Goal: Information Seeking & Learning: Find specific fact

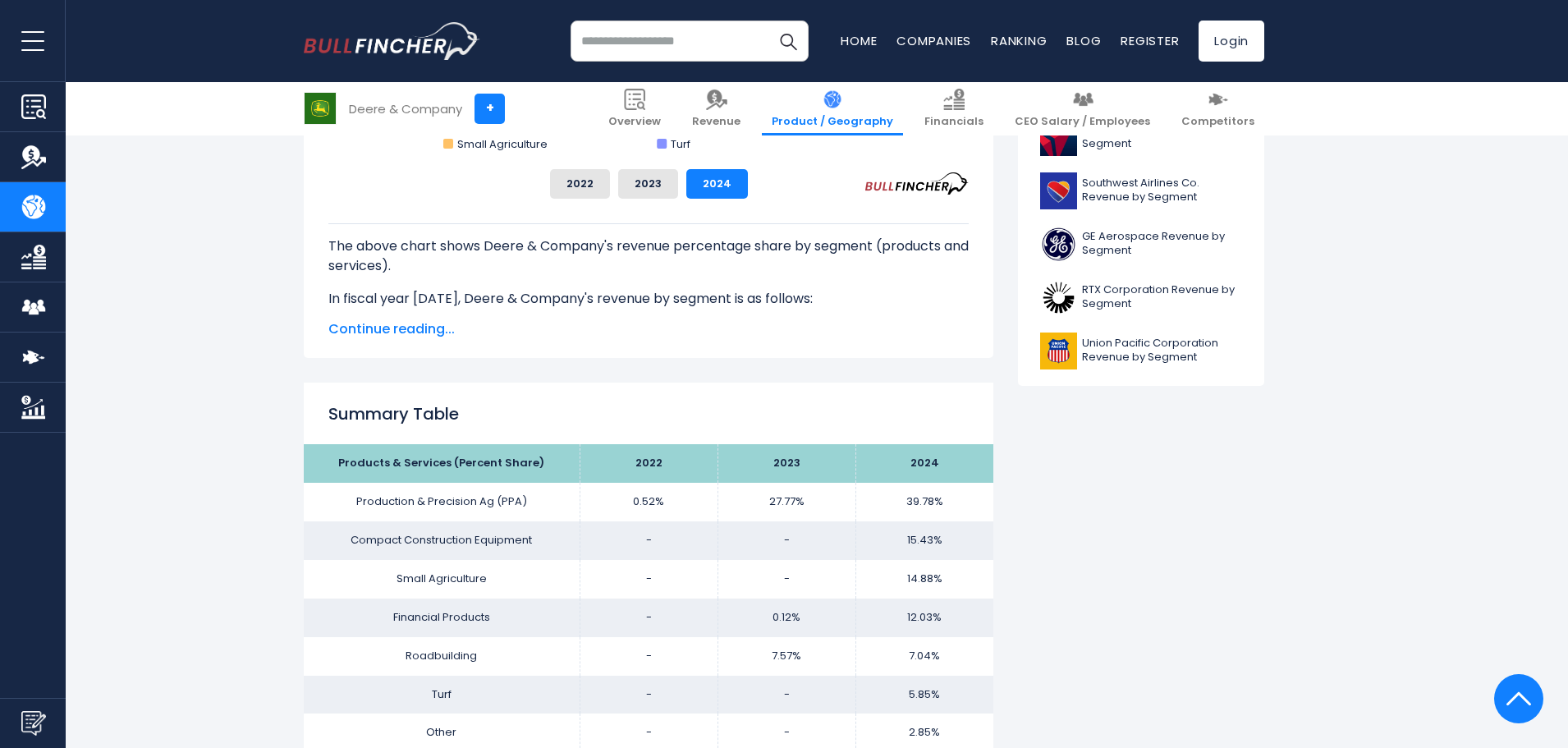
scroll to position [958, 0]
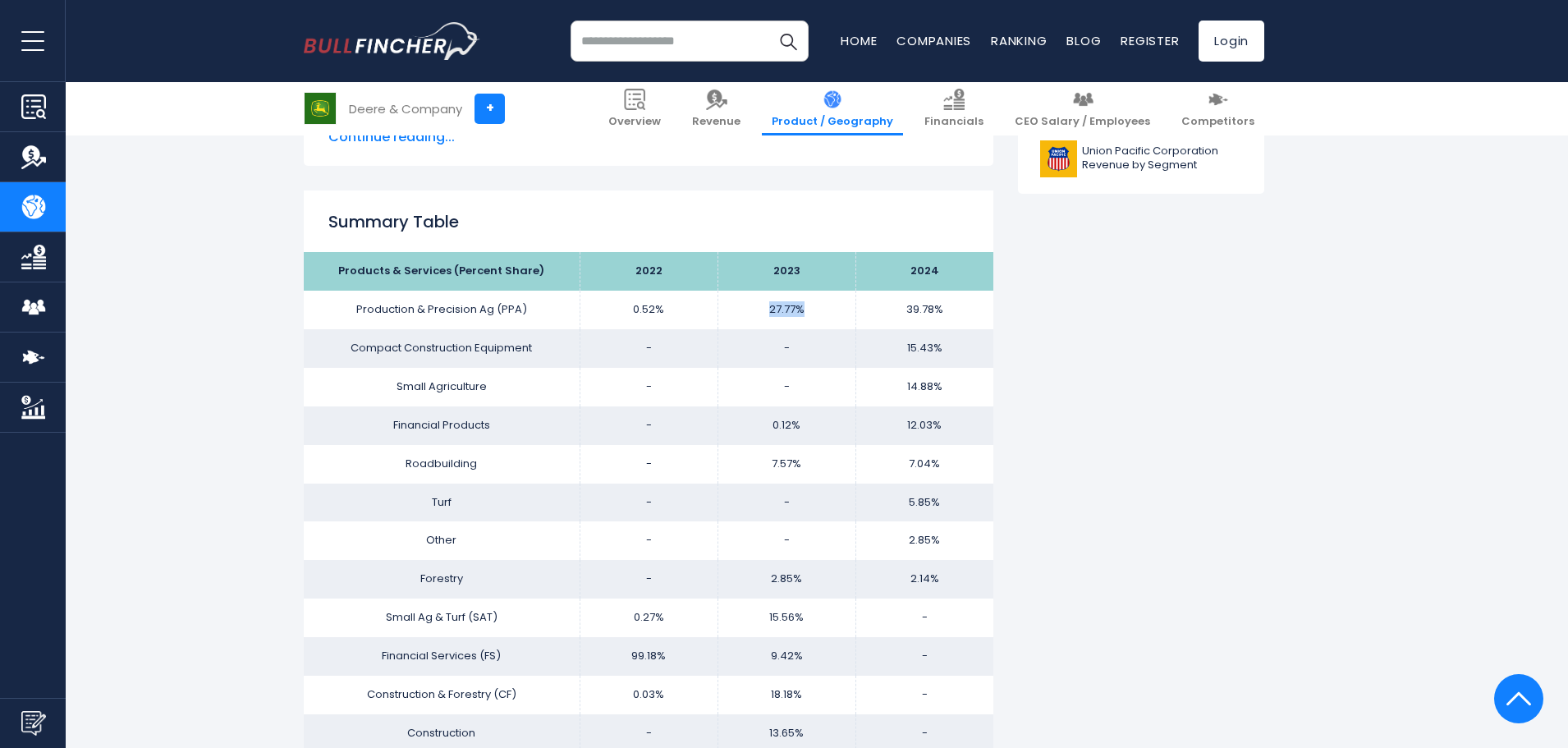
drag, startPoint x: 757, startPoint y: 317, endPoint x: 807, endPoint y: 316, distance: 50.0
click at [807, 316] on td "27.77%" at bounding box center [786, 310] width 138 height 39
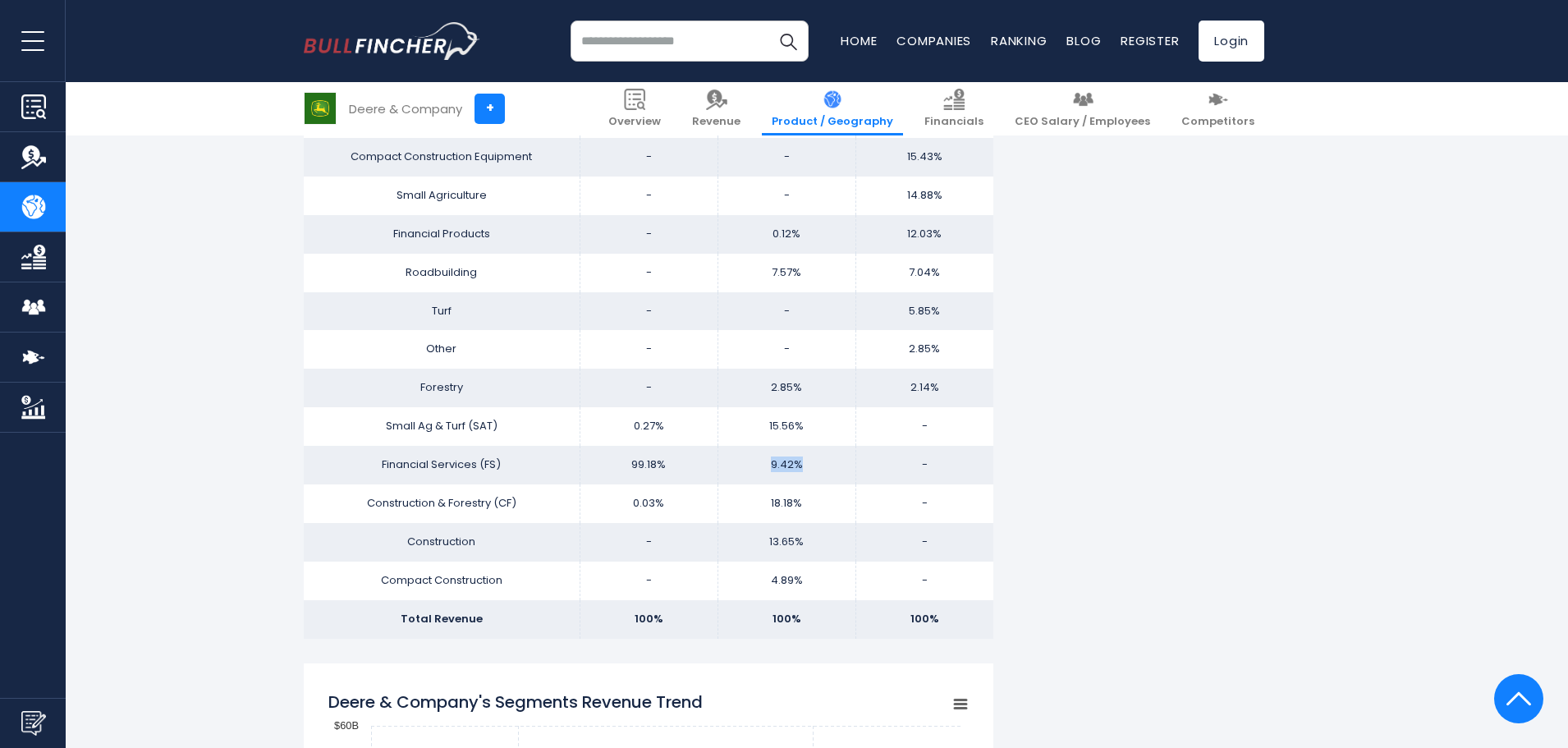
drag, startPoint x: 759, startPoint y: 465, endPoint x: 802, endPoint y: 465, distance: 43.0
click at [802, 465] on td "9.42%" at bounding box center [786, 465] width 138 height 39
click at [782, 461] on td "9.42%" at bounding box center [786, 465] width 138 height 39
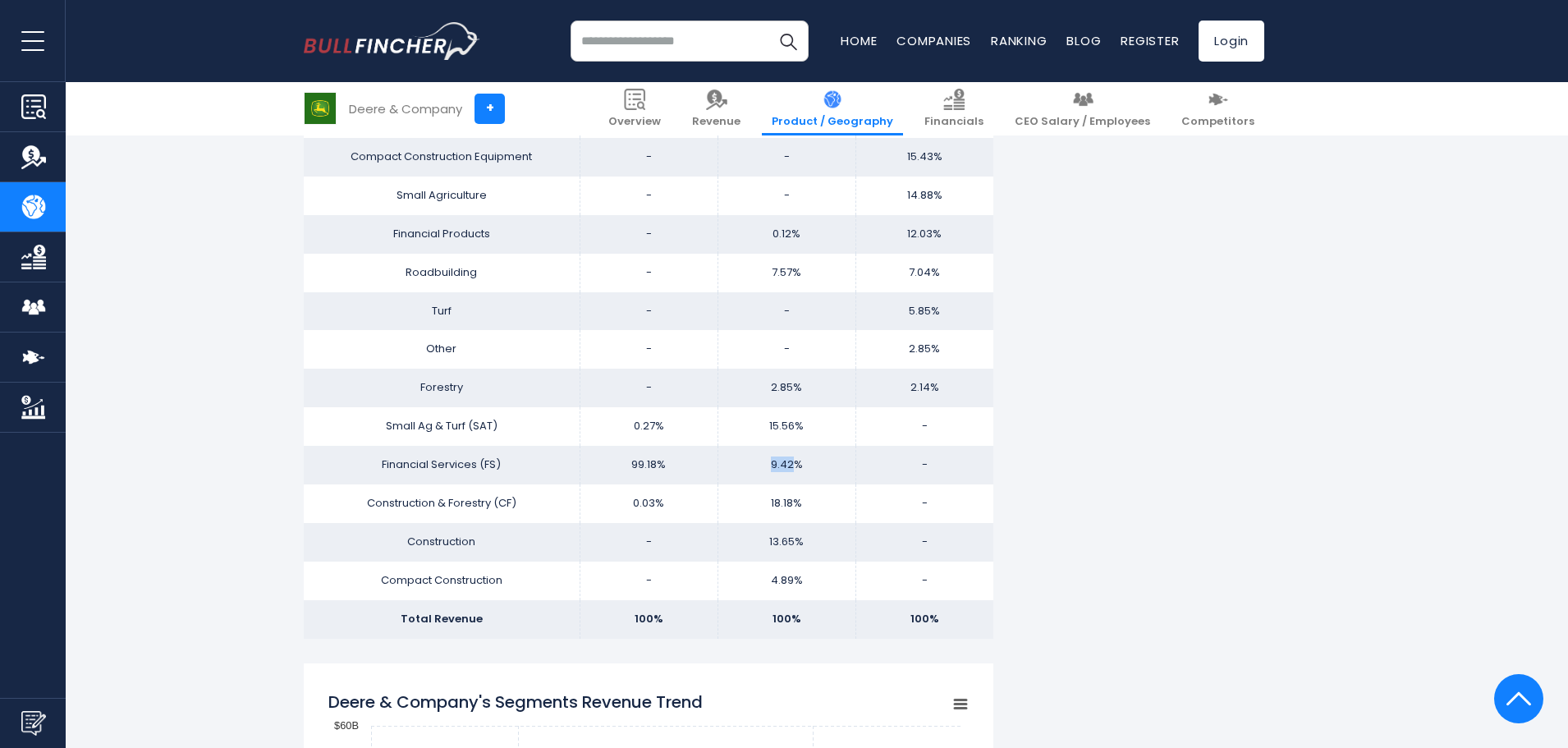
click at [795, 480] on td "9.42%" at bounding box center [786, 465] width 138 height 39
click at [773, 472] on td "9.42%" at bounding box center [786, 465] width 138 height 39
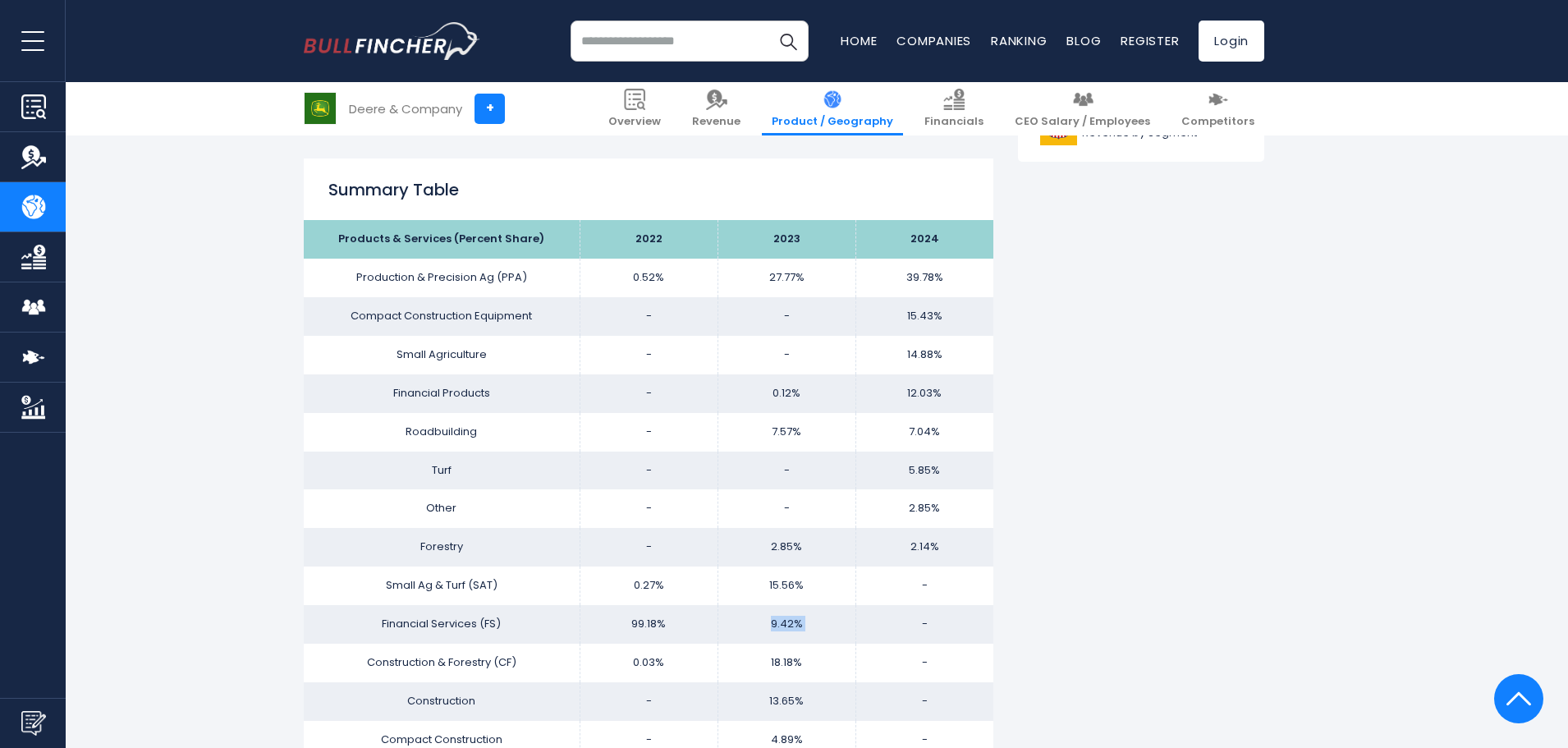
scroll to position [958, 0]
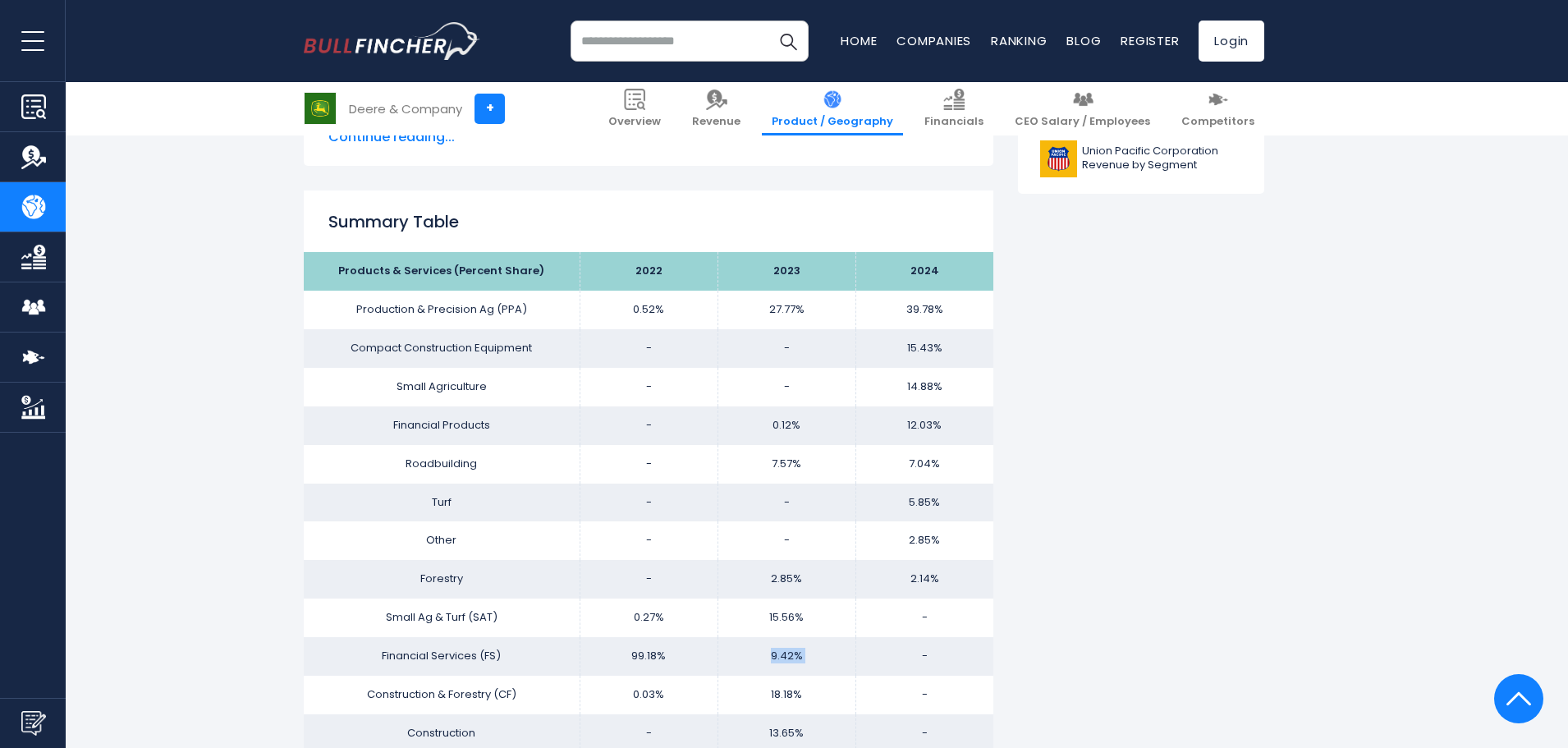
click at [777, 449] on td "7.57%" at bounding box center [786, 464] width 138 height 39
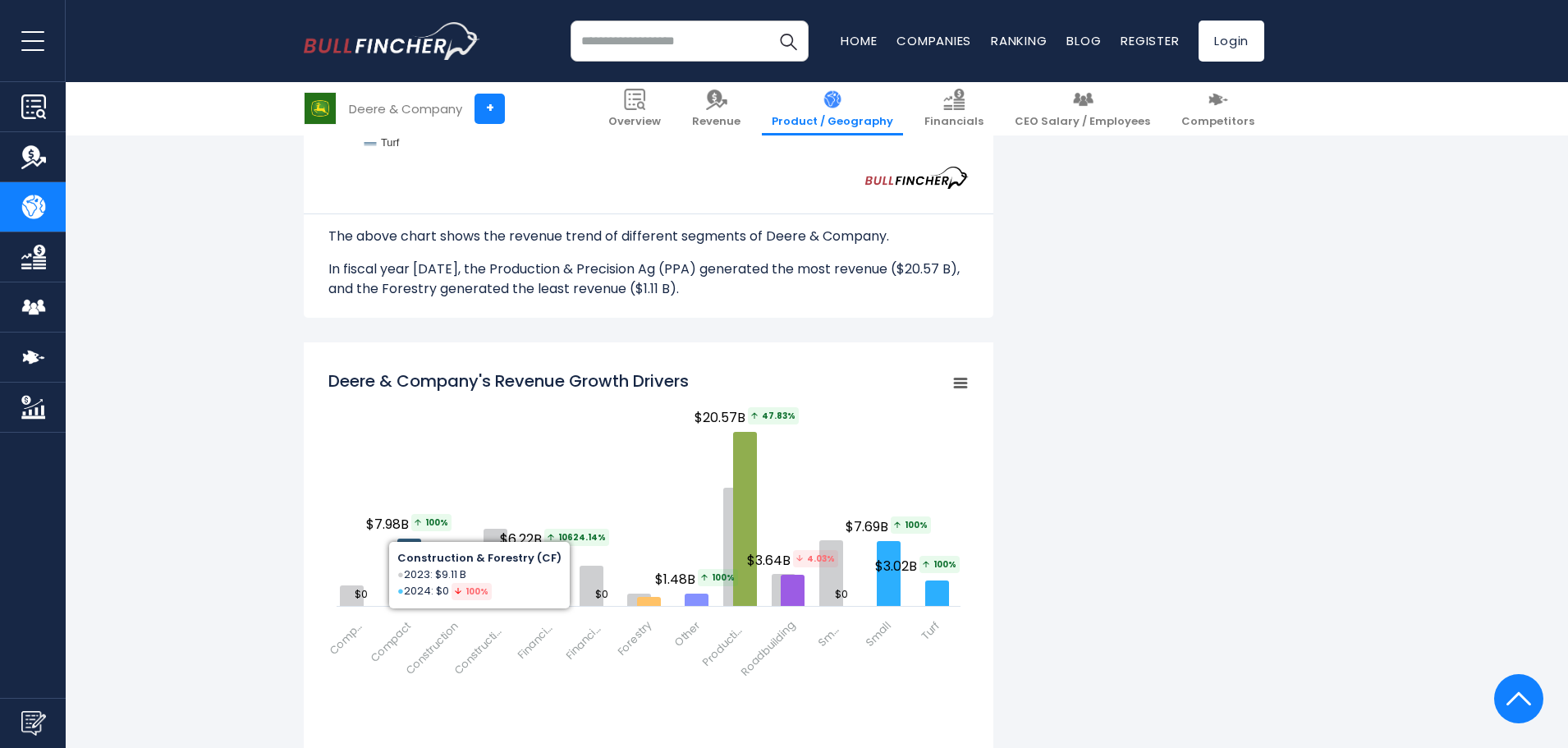
scroll to position [2107, 0]
